Goal: Information Seeking & Learning: Understand process/instructions

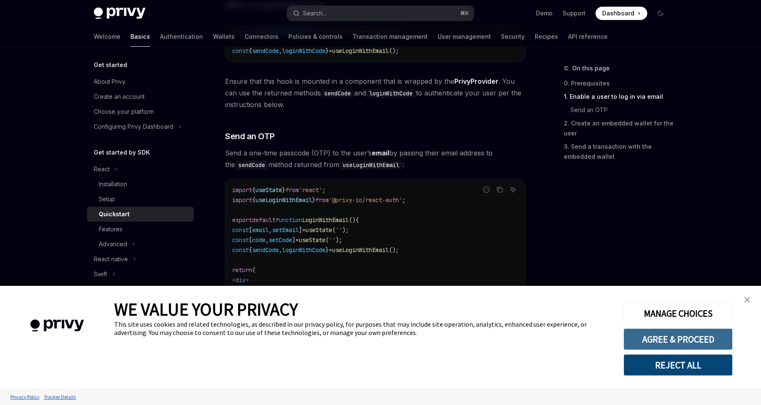
scroll to position [143, 0]
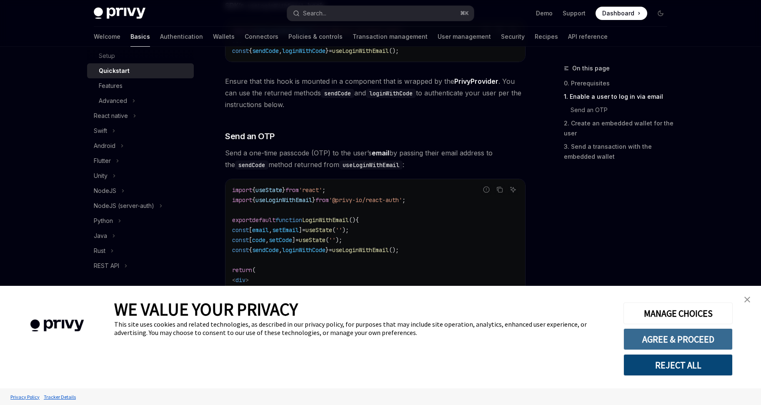
click at [657, 339] on button "AGREE & PROCEED" at bounding box center [678, 340] width 109 height 22
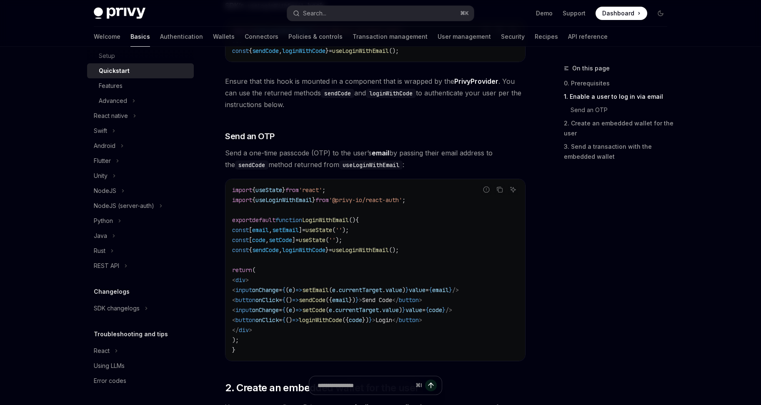
scroll to position [275, 0]
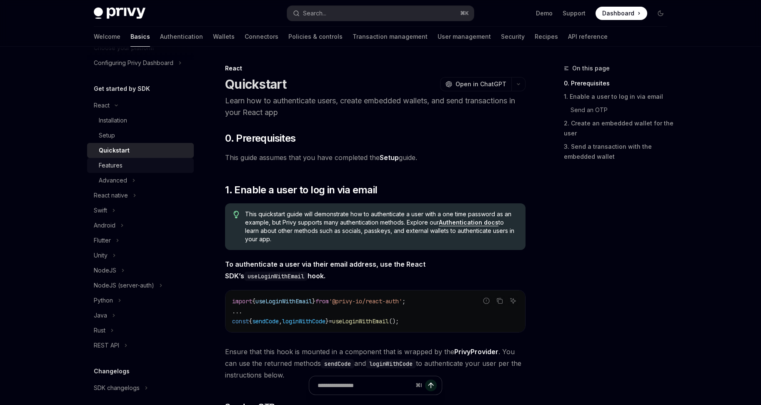
scroll to position [55, 0]
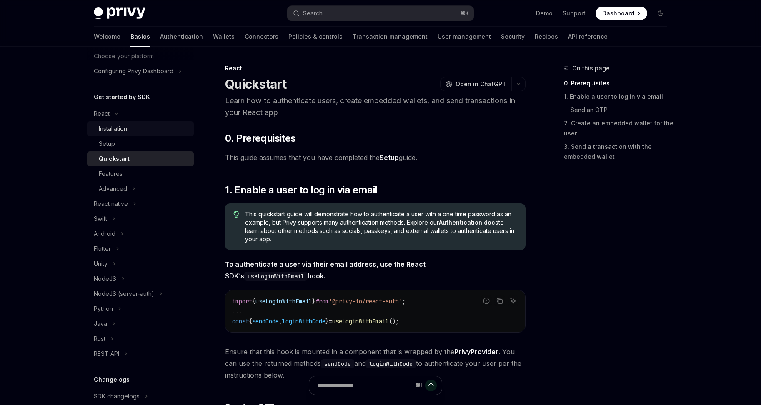
click at [126, 133] on div "Installation" at bounding box center [113, 129] width 28 height 10
type textarea "*"
